Goal: Obtain resource: Download file/media

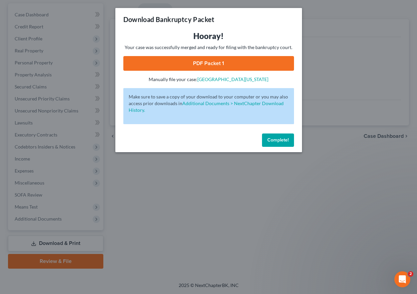
click at [227, 60] on link "PDF Packet 1" at bounding box center [208, 63] width 171 height 15
click at [274, 141] on span "Complete!" at bounding box center [277, 140] width 21 height 6
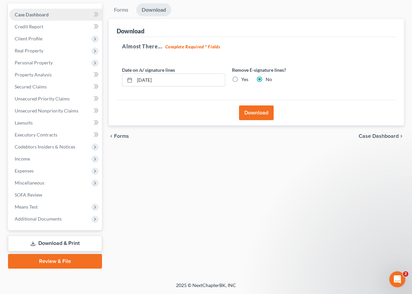
click at [43, 14] on span "Case Dashboard" at bounding box center [32, 15] width 34 height 6
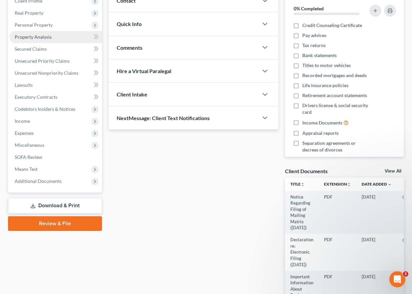
scroll to position [100, 0]
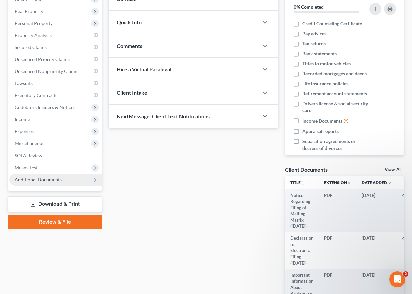
click at [46, 177] on span "Additional Documents" at bounding box center [38, 179] width 47 height 6
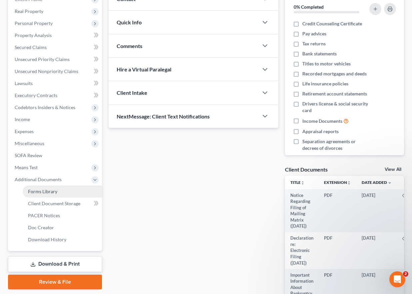
click at [43, 190] on span "Forms Library" at bounding box center [42, 191] width 29 height 6
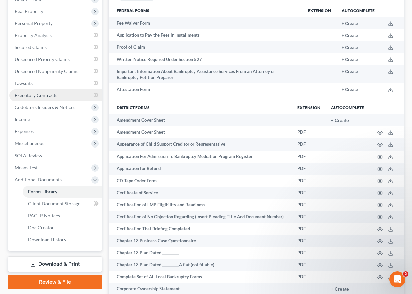
scroll to position [133, 0]
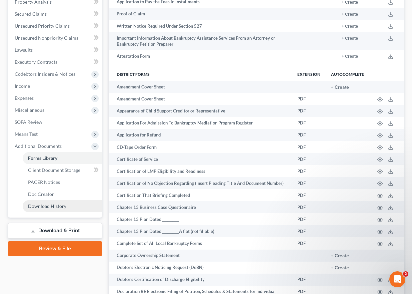
click at [54, 205] on span "Download History" at bounding box center [47, 206] width 38 height 6
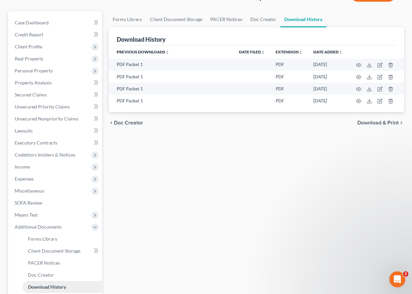
scroll to position [121, 0]
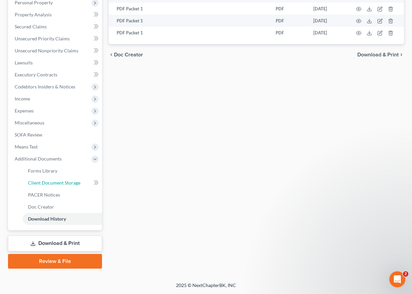
drag, startPoint x: 48, startPoint y: 182, endPoint x: 109, endPoint y: 181, distance: 61.0
click at [48, 182] on span "Client Document Storage" at bounding box center [54, 183] width 52 height 6
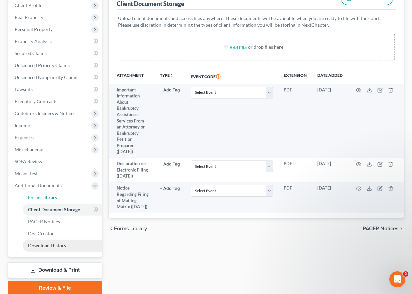
scroll to position [121, 0]
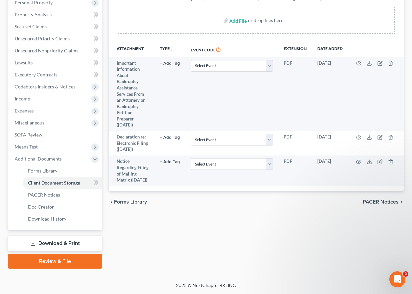
click at [60, 242] on link "Download & Print" at bounding box center [55, 243] width 94 height 16
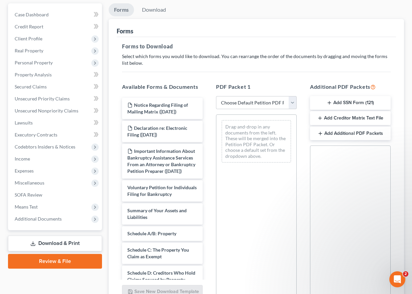
scroll to position [100, 0]
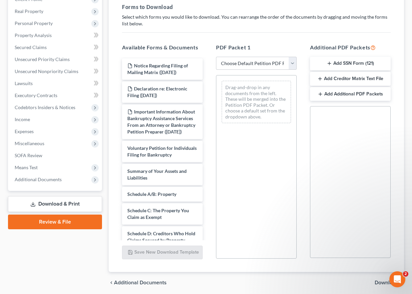
click at [351, 62] on button "Add SSN Form (121)" at bounding box center [350, 64] width 81 height 14
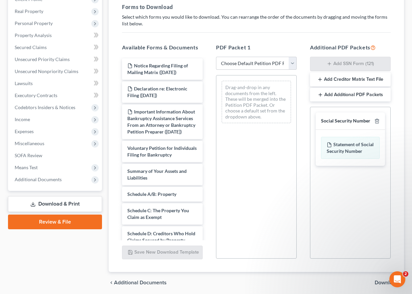
click at [347, 80] on button "Add Creditor Matrix Text File" at bounding box center [350, 79] width 81 height 14
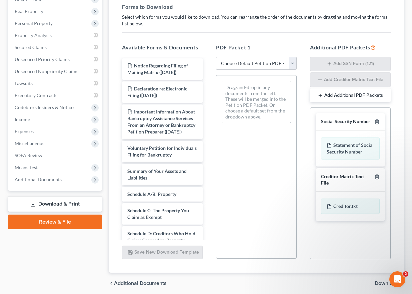
click at [348, 95] on button "Add Additional PDF Packets" at bounding box center [350, 95] width 81 height 14
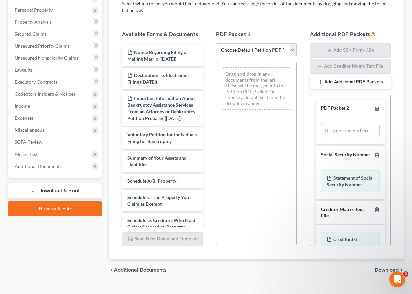
scroll to position [125, 0]
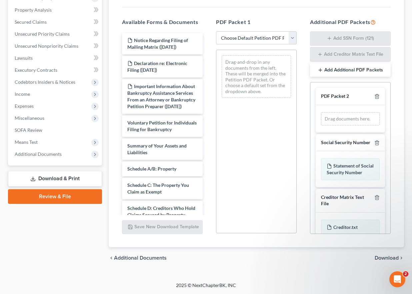
click at [395, 257] on span "Download" at bounding box center [387, 257] width 24 height 5
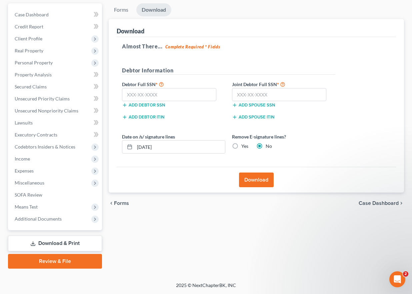
scroll to position [61, 0]
click at [159, 92] on input "text" at bounding box center [169, 94] width 94 height 13
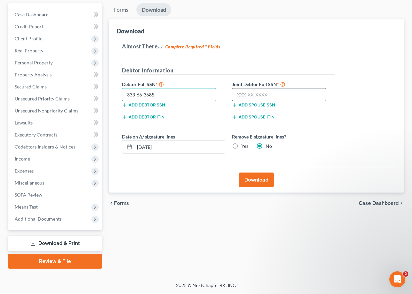
type input "333-66-3685"
click at [274, 93] on input "text" at bounding box center [279, 94] width 94 height 13
type input "332-86-3834"
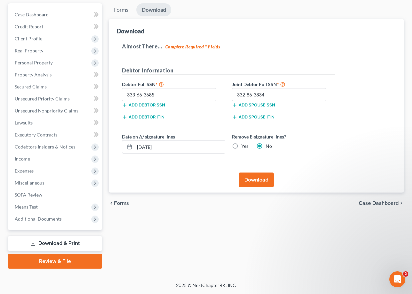
click at [247, 180] on button "Download" at bounding box center [256, 179] width 35 height 15
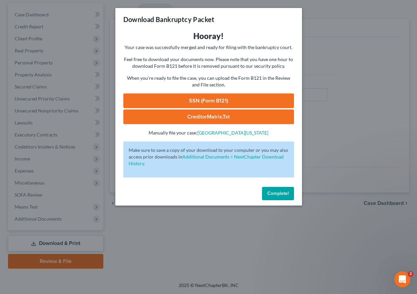
click at [198, 99] on link "SSN (Form B121)" at bounding box center [208, 100] width 171 height 15
click at [196, 113] on link "CreditorMatrix.txt" at bounding box center [208, 116] width 171 height 15
drag, startPoint x: 276, startPoint y: 195, endPoint x: 288, endPoint y: 188, distance: 14.2
click at [276, 195] on span "Complete!" at bounding box center [277, 193] width 21 height 6
